Goal: Information Seeking & Learning: Understand process/instructions

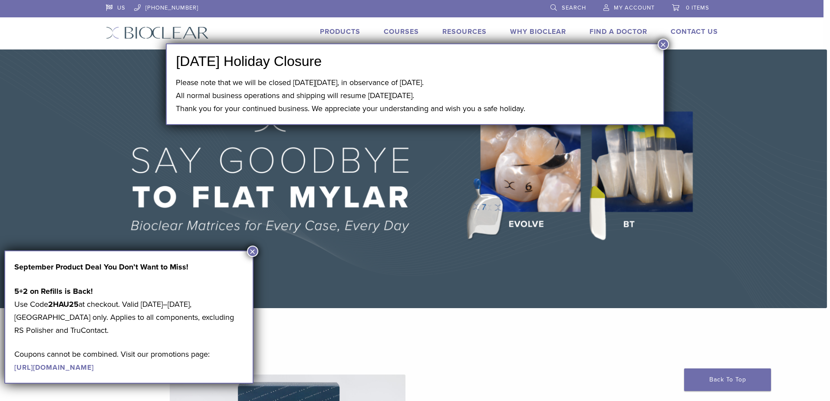
click at [54, 369] on link "https://pages.bioclearmatrix.com/Bioclear-Product-Promotion-Page" at bounding box center [53, 367] width 79 height 9
click at [665, 45] on button "×" at bounding box center [662, 44] width 11 height 11
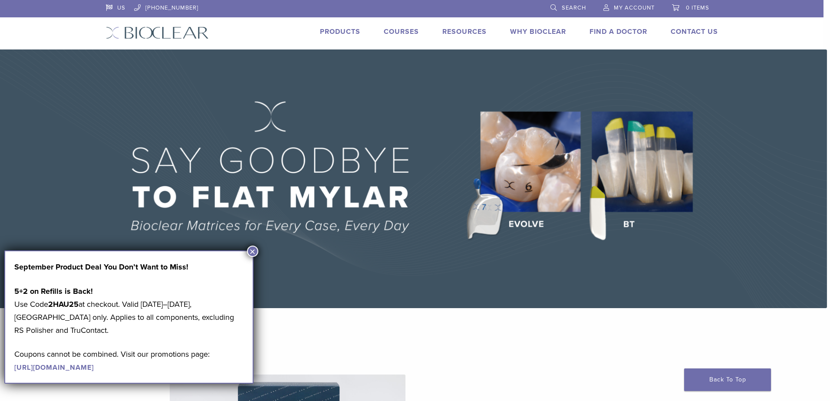
click at [254, 247] on button "×" at bounding box center [252, 251] width 11 height 11
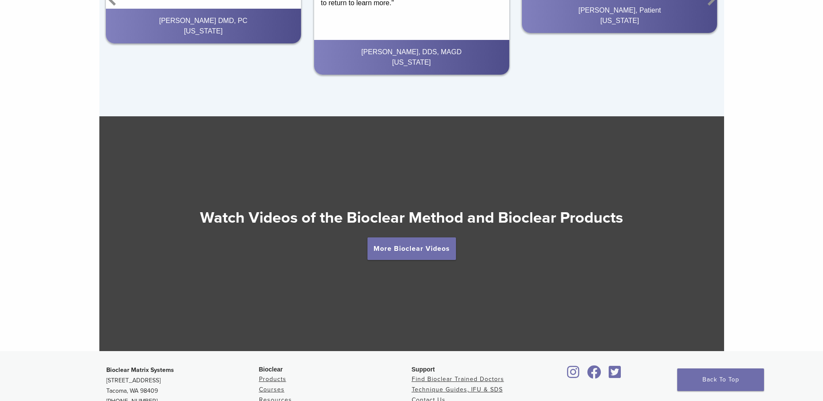
scroll to position [1467, 0]
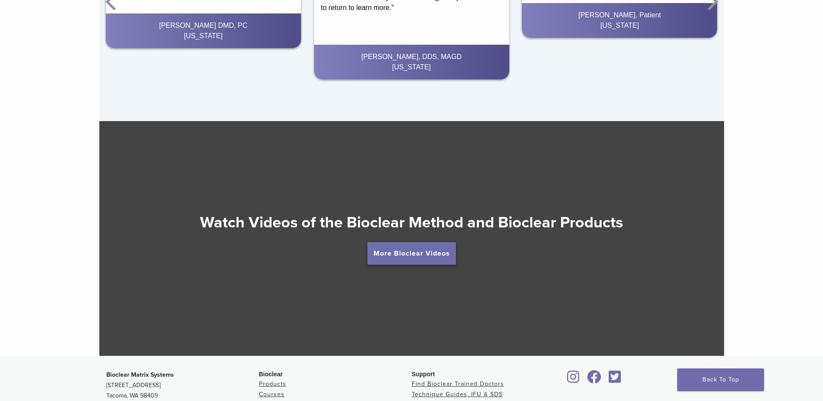
click at [428, 258] on link "More Bioclear Videos" at bounding box center [412, 253] width 89 height 23
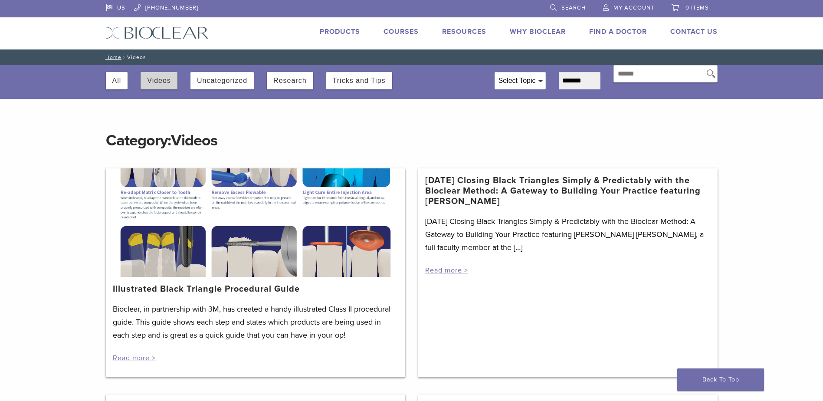
click at [149, 77] on button "Videos" at bounding box center [159, 80] width 24 height 17
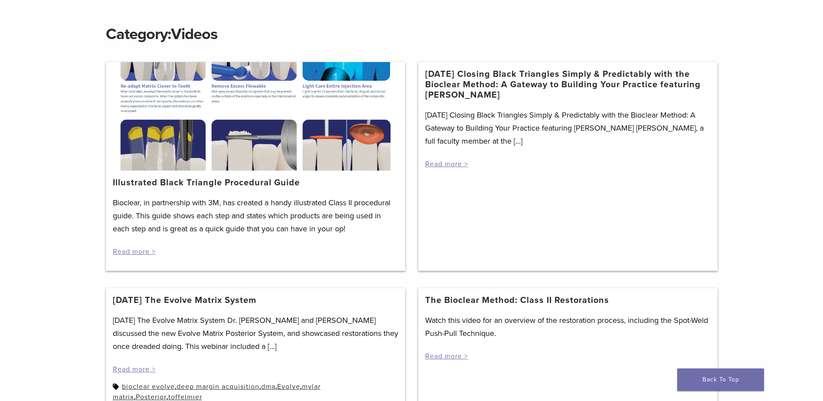
scroll to position [47, 0]
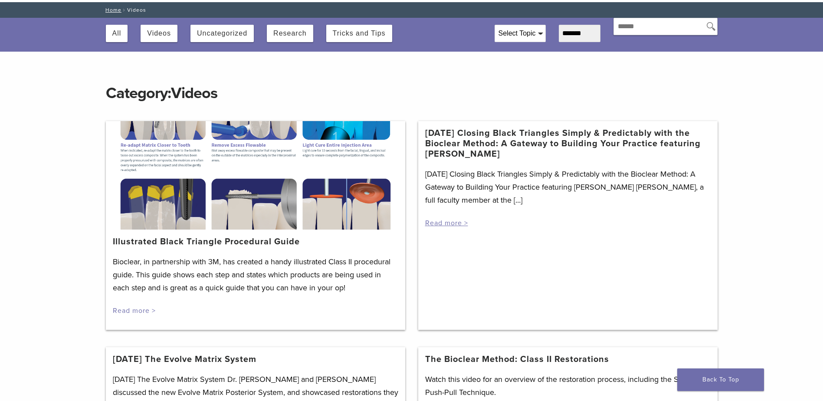
click at [128, 311] on link "Read more >" at bounding box center [134, 310] width 43 height 9
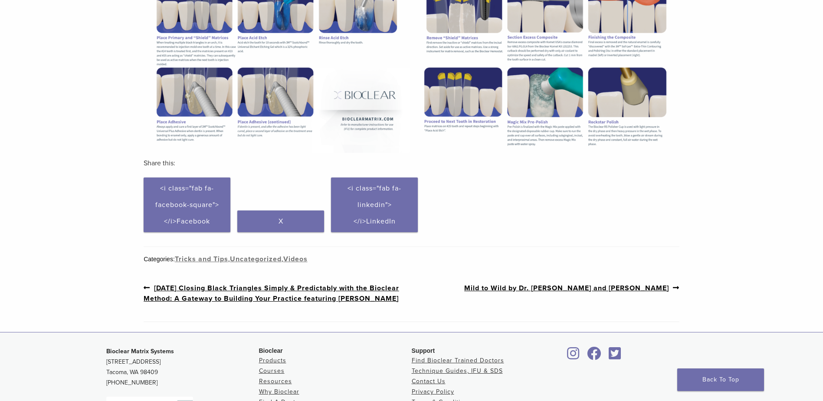
scroll to position [364, 0]
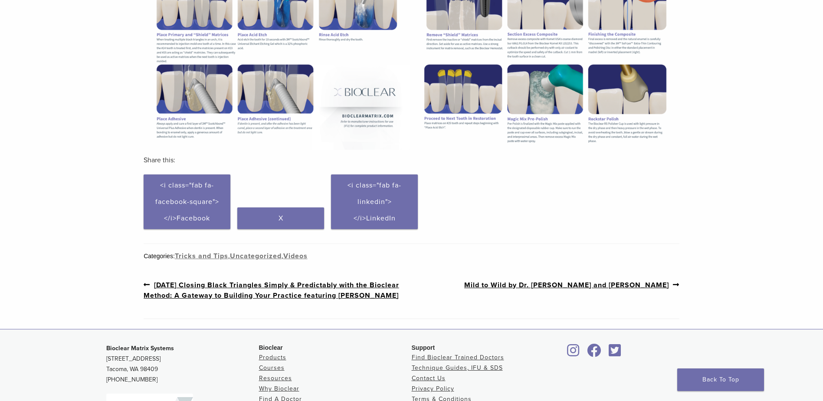
click at [238, 286] on link "Previous post: 3/19/2021 Closing Black Triangles Simply & Predictably with the …" at bounding box center [278, 289] width 268 height 21
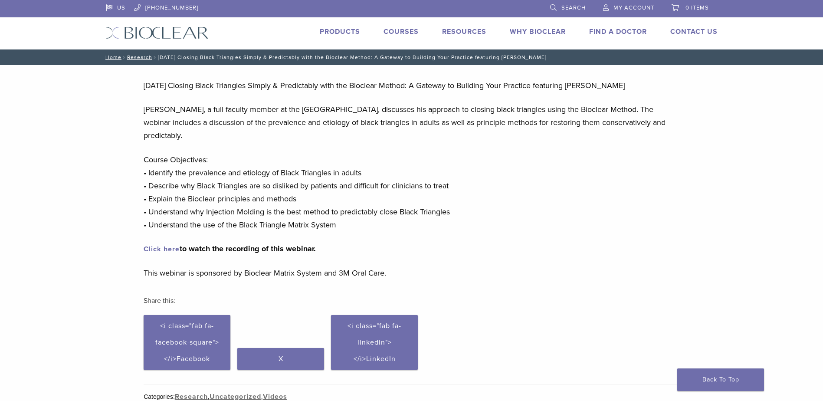
click at [157, 248] on link "Click here" at bounding box center [162, 249] width 36 height 9
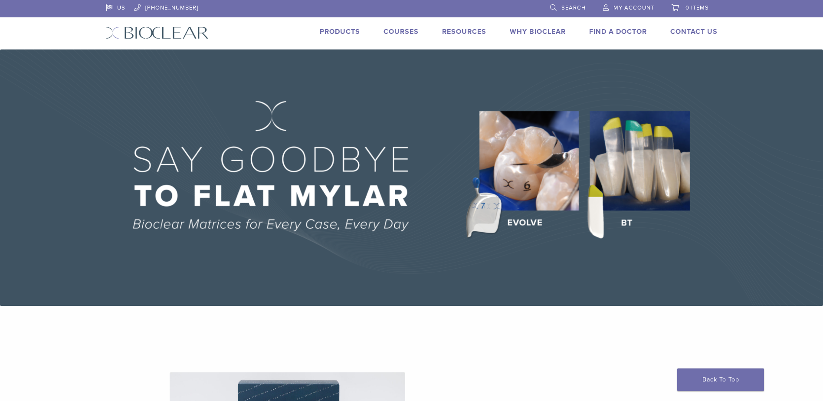
click at [531, 32] on link "Why Bioclear" at bounding box center [538, 31] width 56 height 9
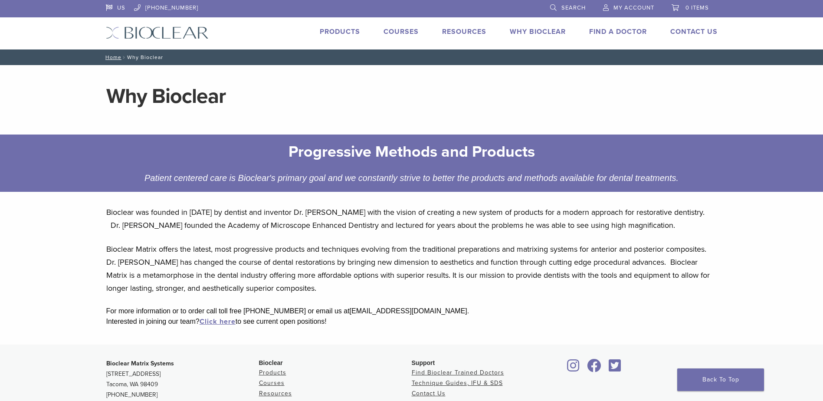
click at [347, 32] on link "Products" at bounding box center [340, 31] width 40 height 9
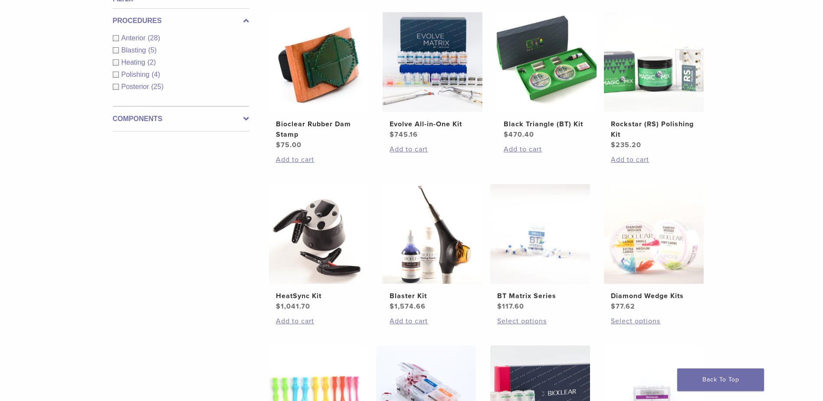
scroll to position [324, 0]
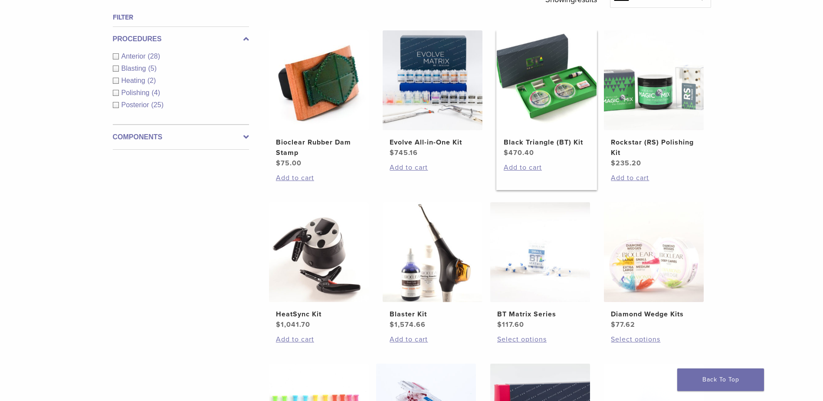
click at [534, 140] on h2 "Black Triangle (BT) Kit" at bounding box center [547, 142] width 86 height 10
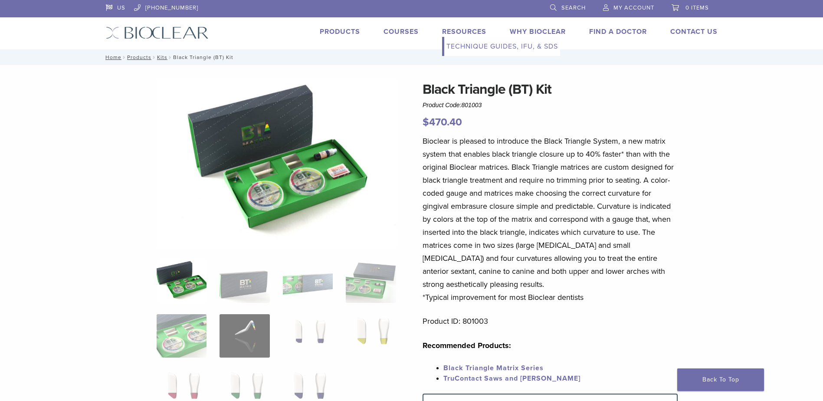
click at [455, 44] on link "Technique Guides, IFU, & SDS" at bounding box center [502, 46] width 116 height 19
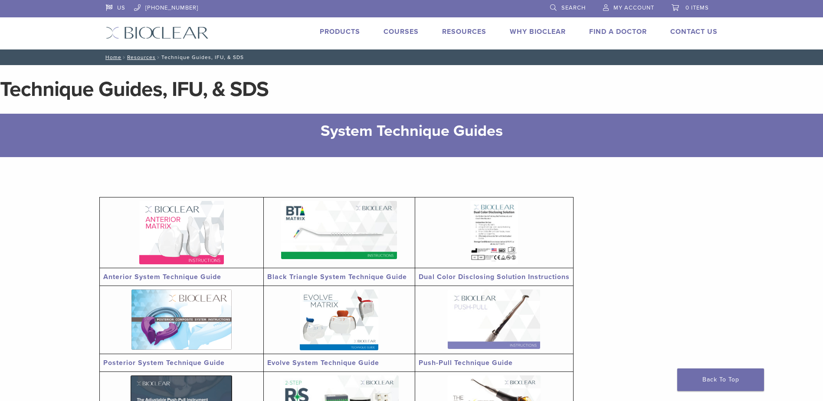
click at [299, 275] on link "Black Triangle System Technique Guide" at bounding box center [337, 276] width 140 height 9
